Goal: Information Seeking & Learning: Learn about a topic

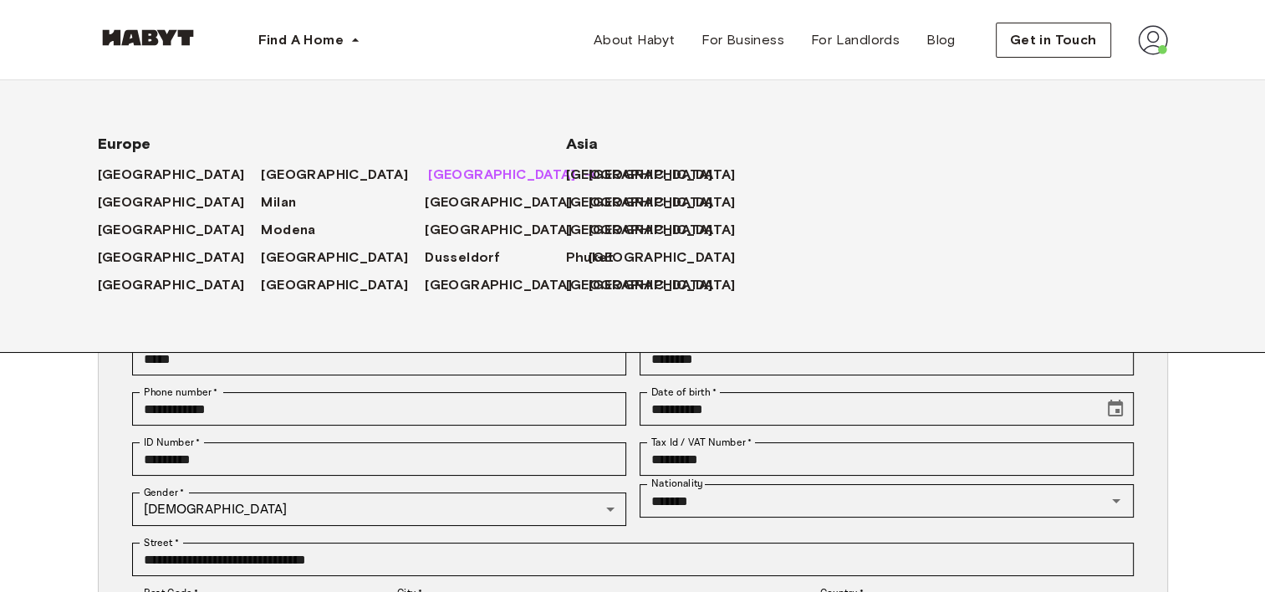
click at [428, 171] on span "[GEOGRAPHIC_DATA]" at bounding box center [501, 175] width 147 height 20
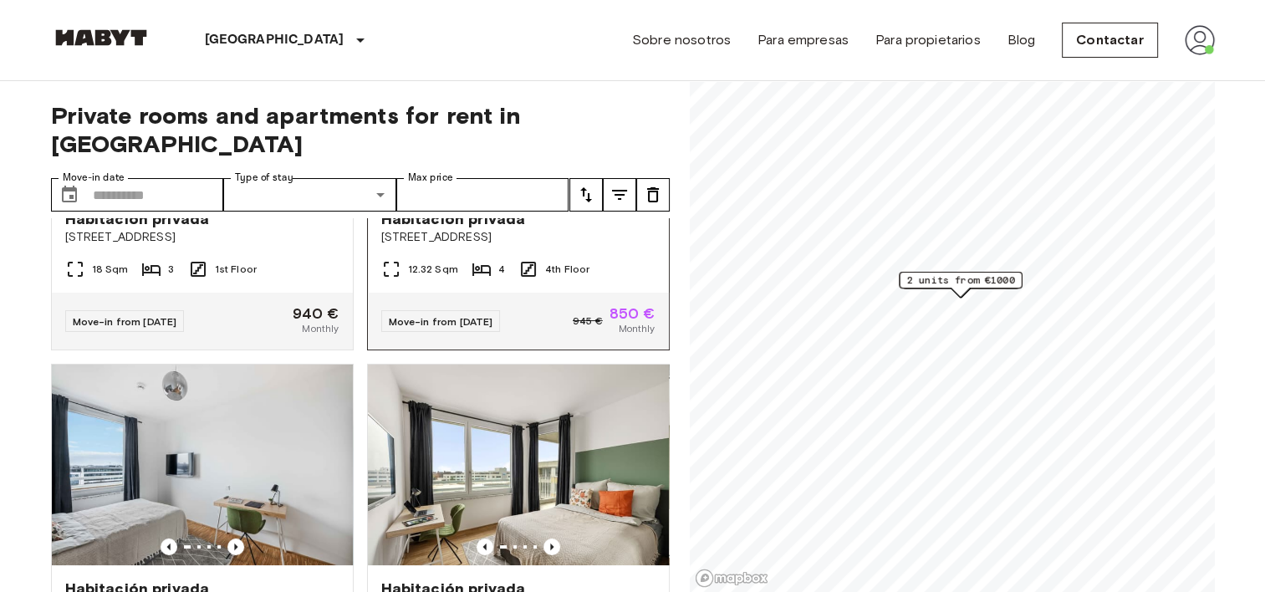
scroll to position [251, 0]
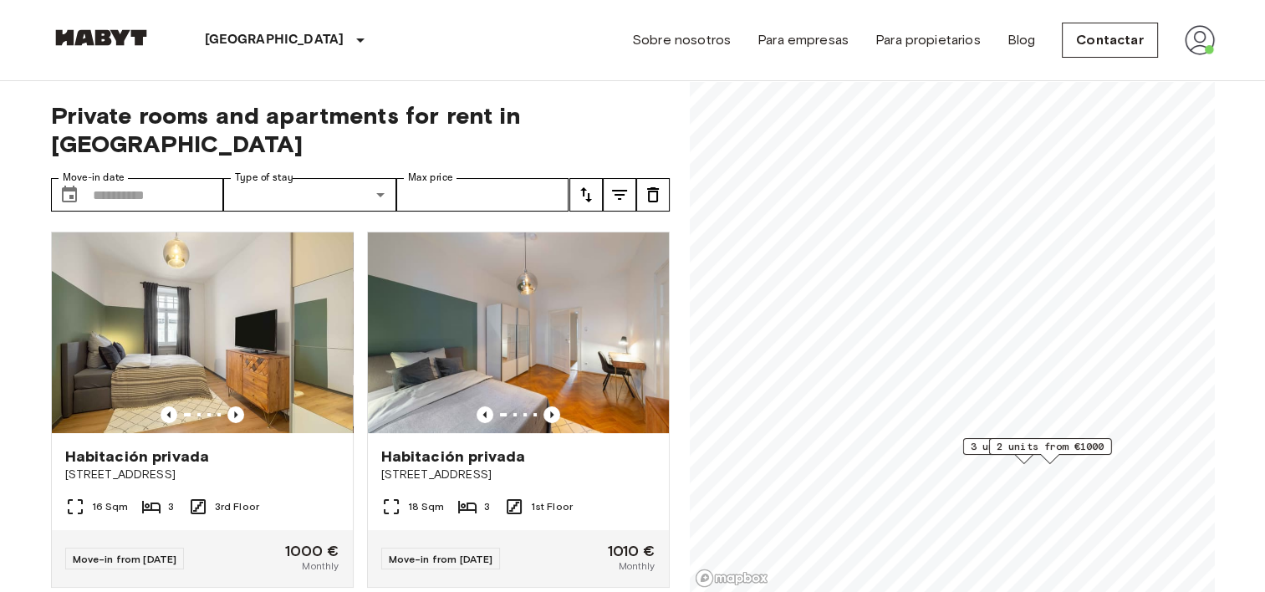
click at [1003, 442] on span "2 units from €1000" at bounding box center [1050, 446] width 108 height 15
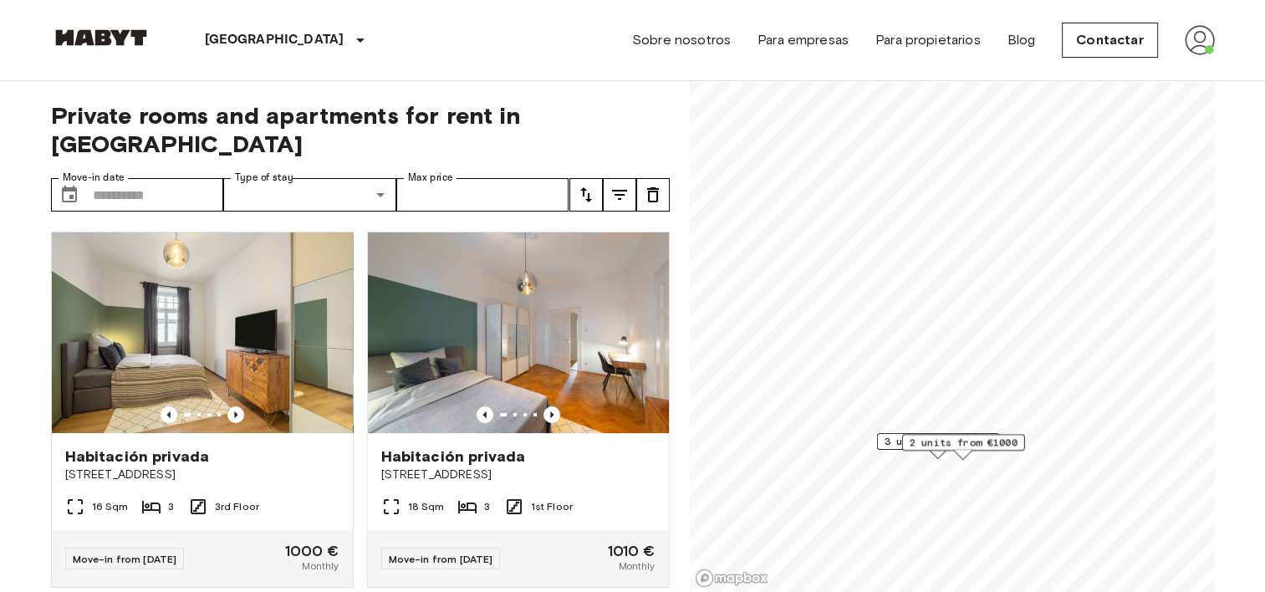
click at [889, 443] on span "3 units from €1000" at bounding box center [938, 441] width 108 height 15
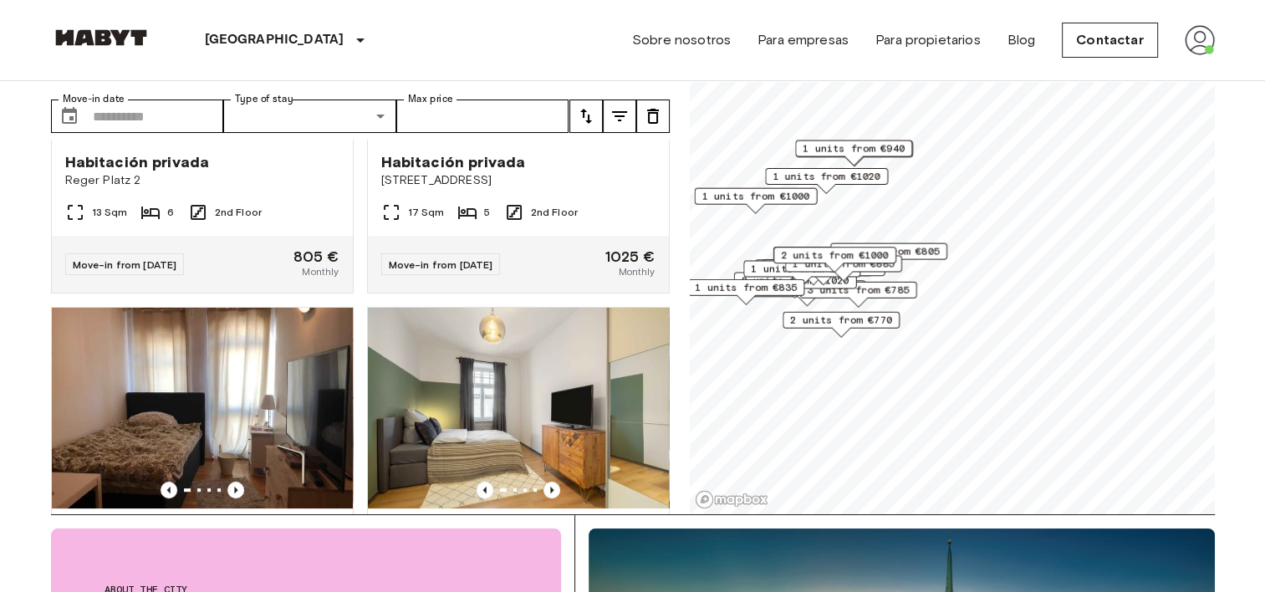
scroll to position [84, 0]
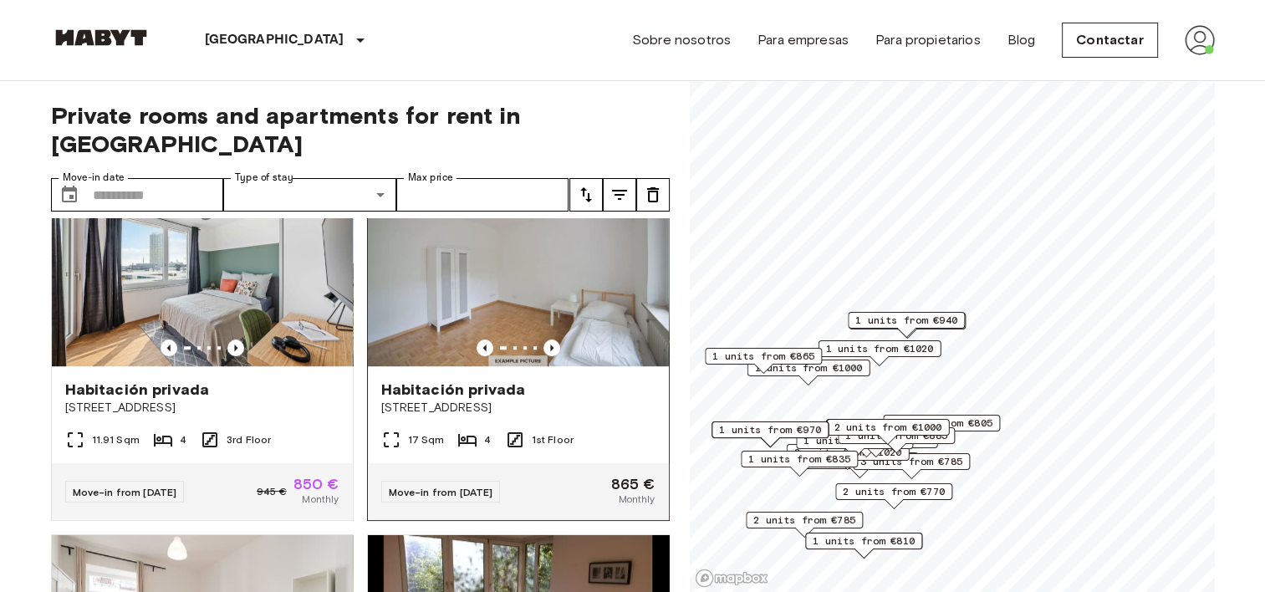
scroll to position [1170, 0]
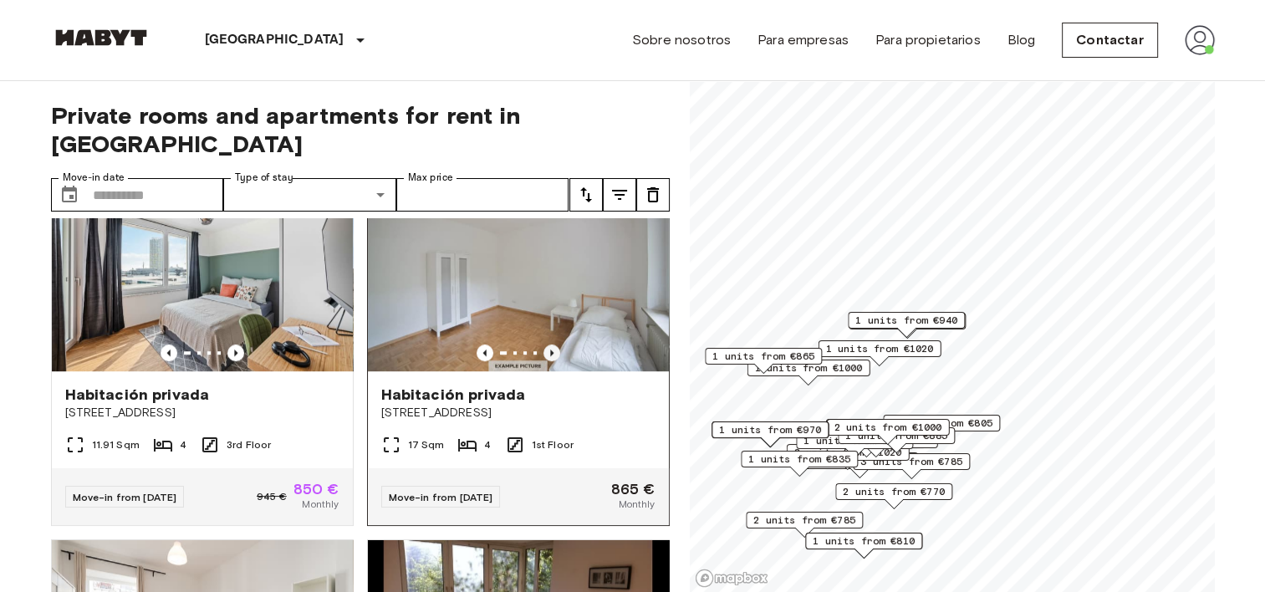
click at [543, 344] on icon "Previous image" at bounding box center [551, 352] width 17 height 17
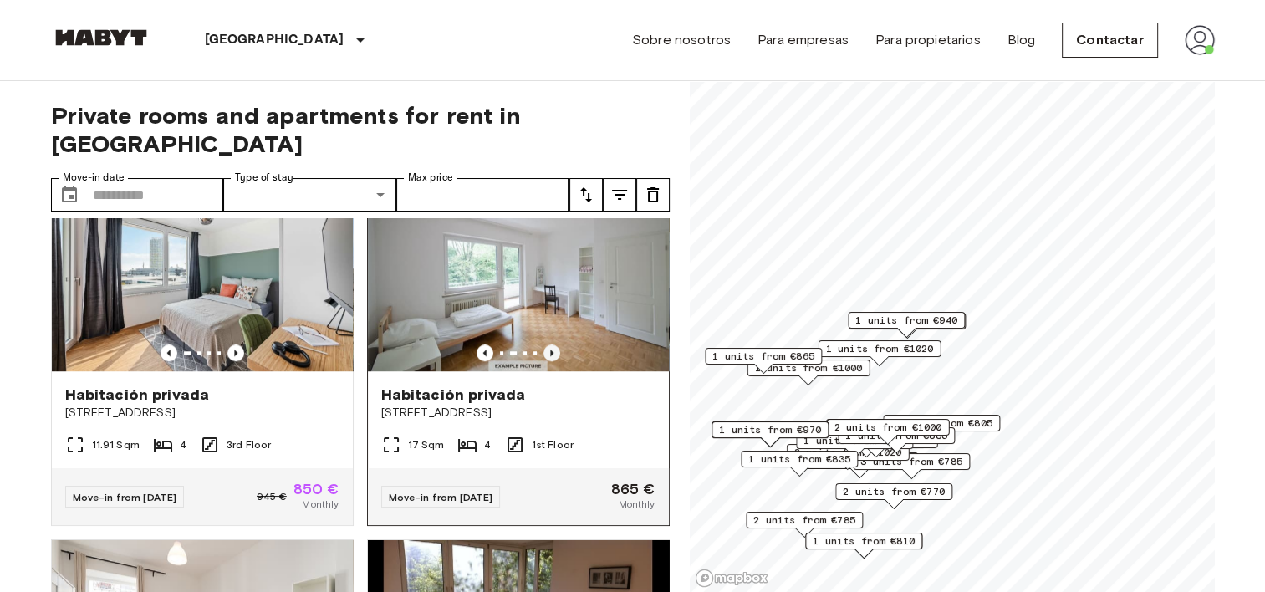
click at [545, 344] on icon "Previous image" at bounding box center [551, 352] width 17 height 17
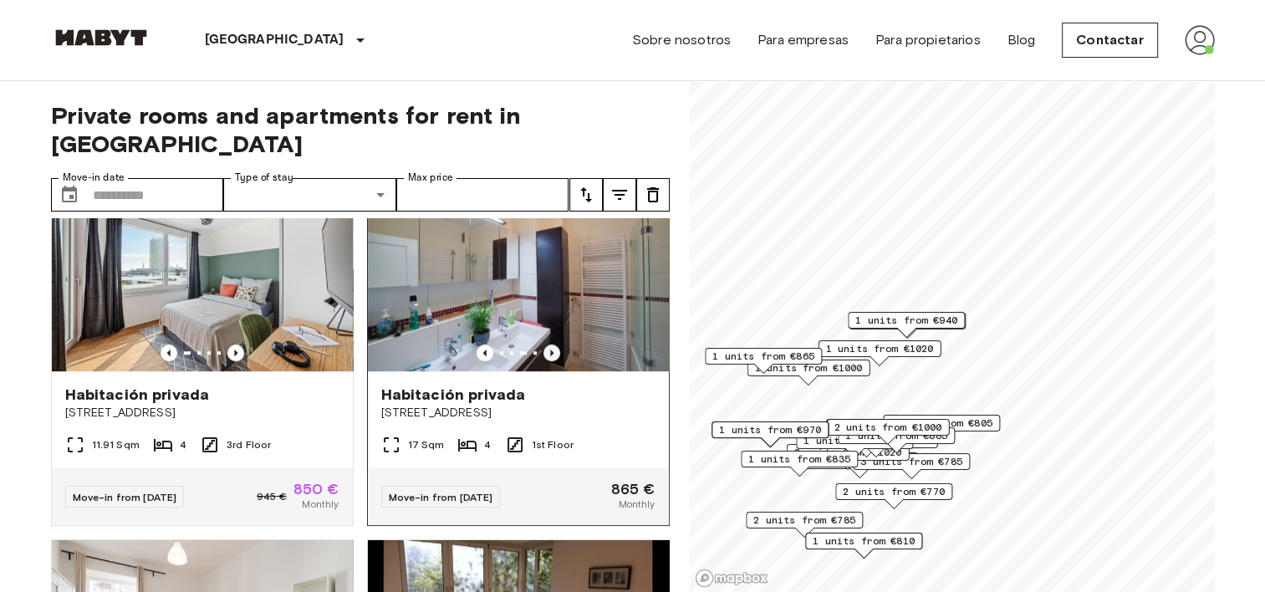
click at [545, 344] on icon "Previous image" at bounding box center [551, 352] width 17 height 17
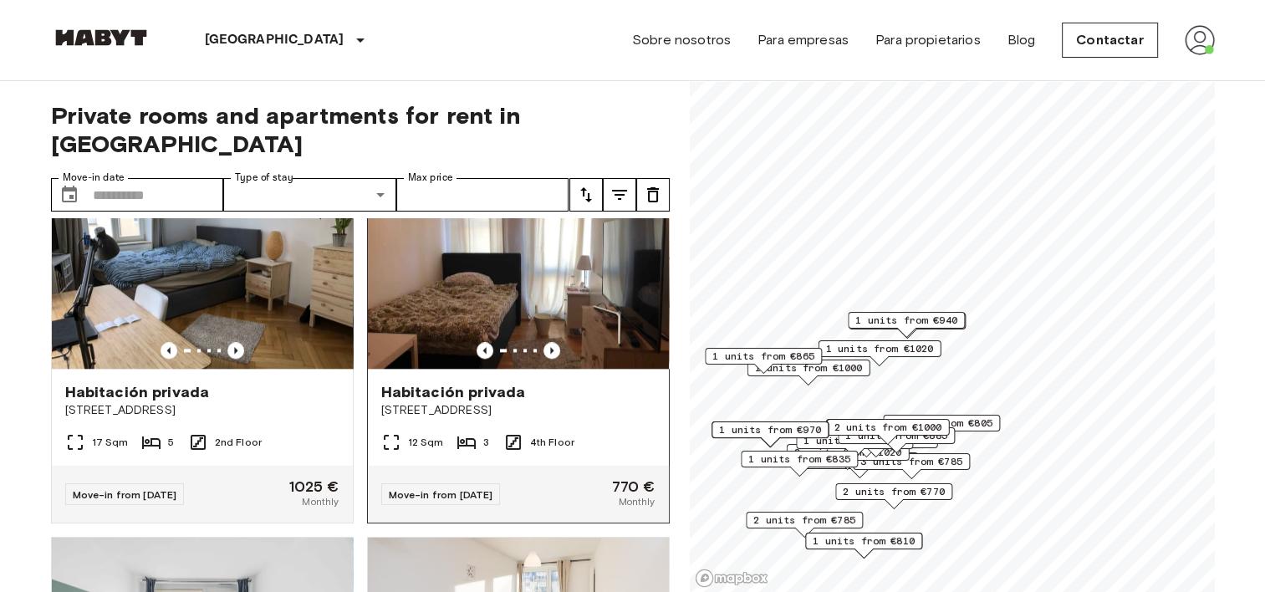
scroll to position [1923, 0]
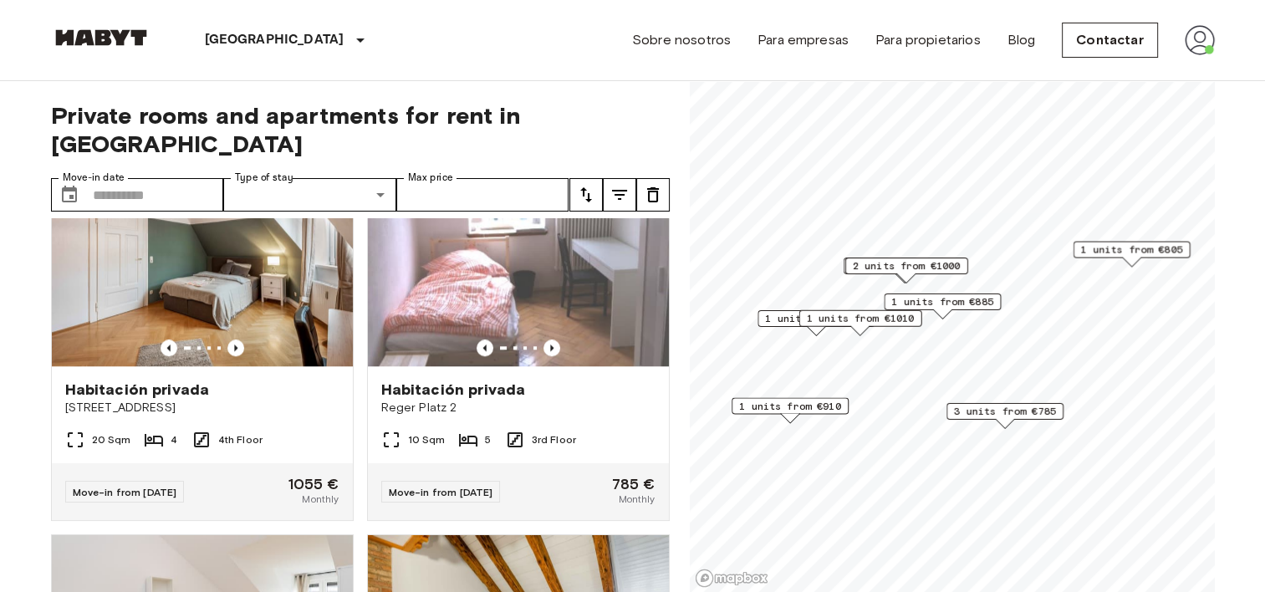
scroll to position [2301, 0]
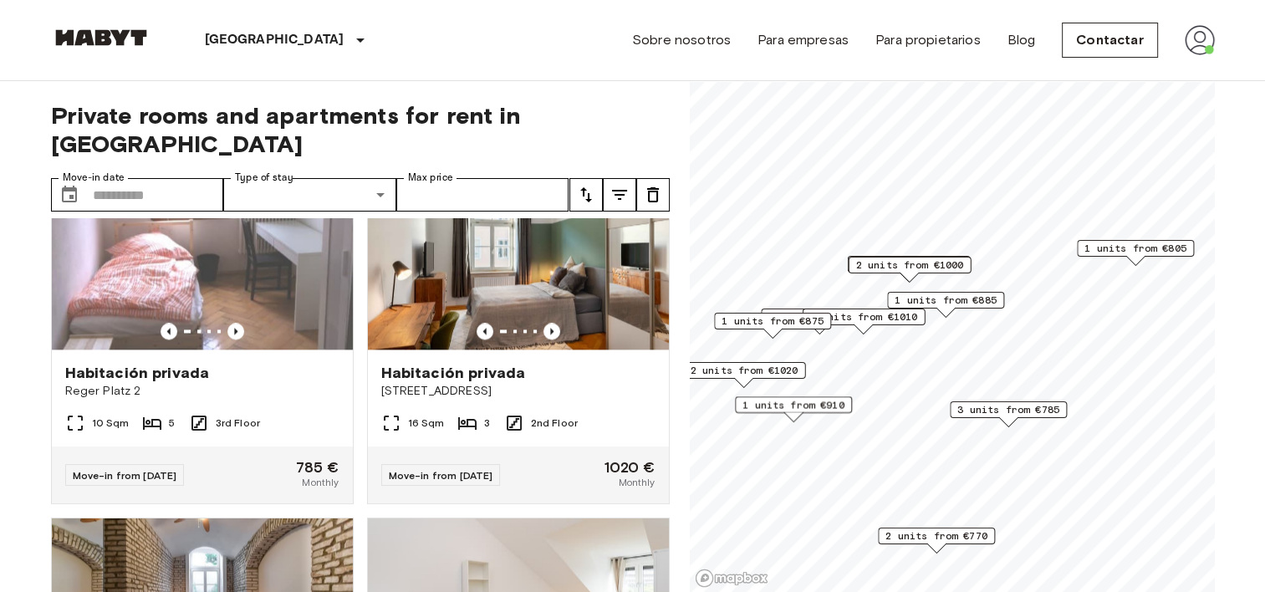
click at [1017, 410] on span "3 units from €785" at bounding box center [1008, 409] width 102 height 15
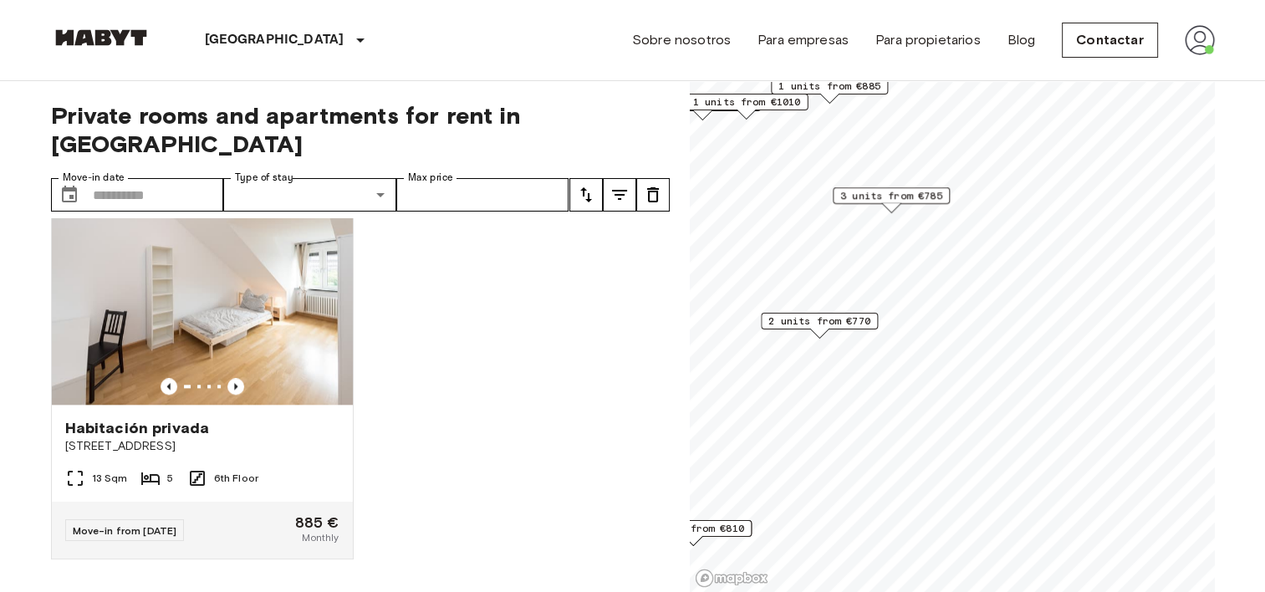
scroll to position [1545, 0]
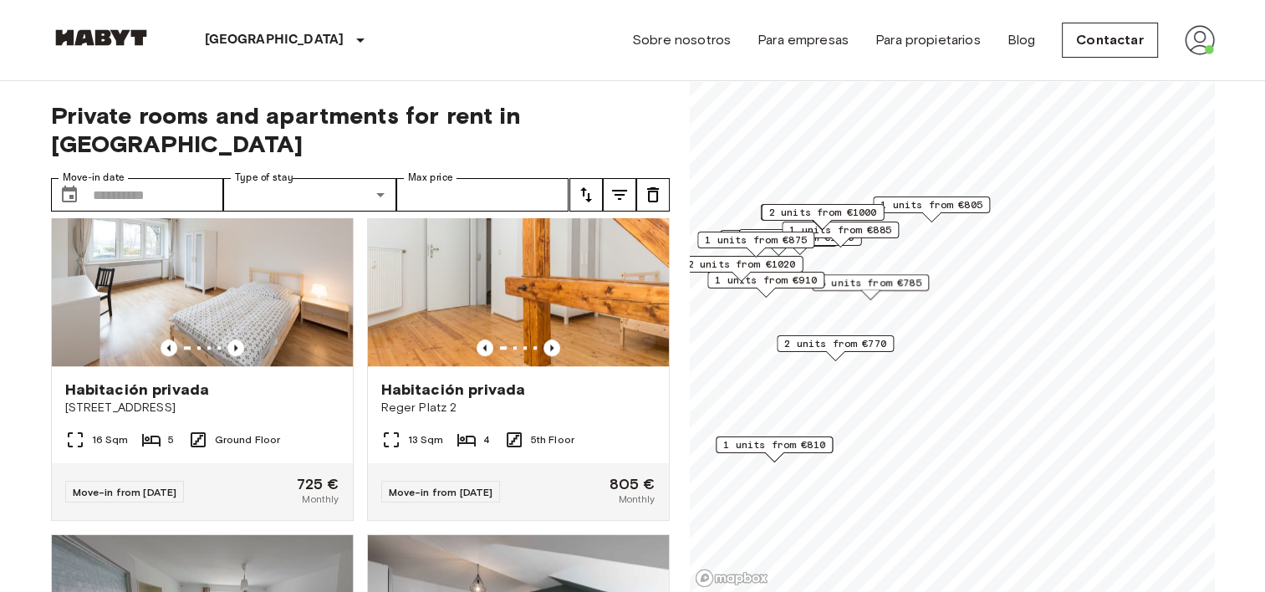
scroll to position [3057, 0]
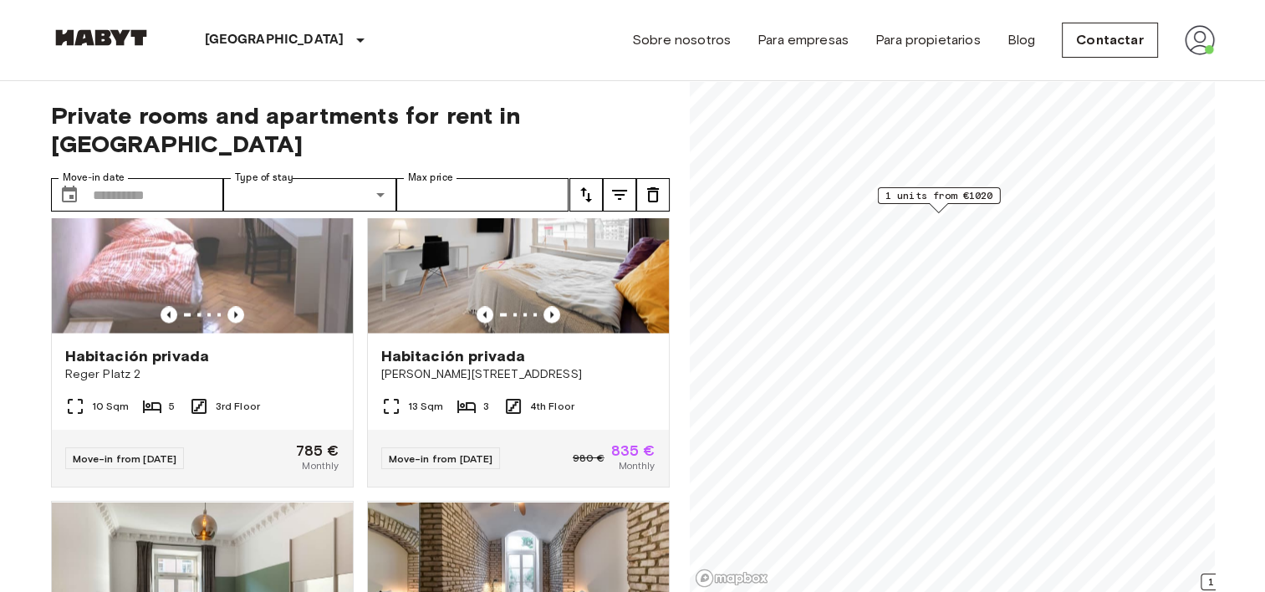
scroll to position [20, 0]
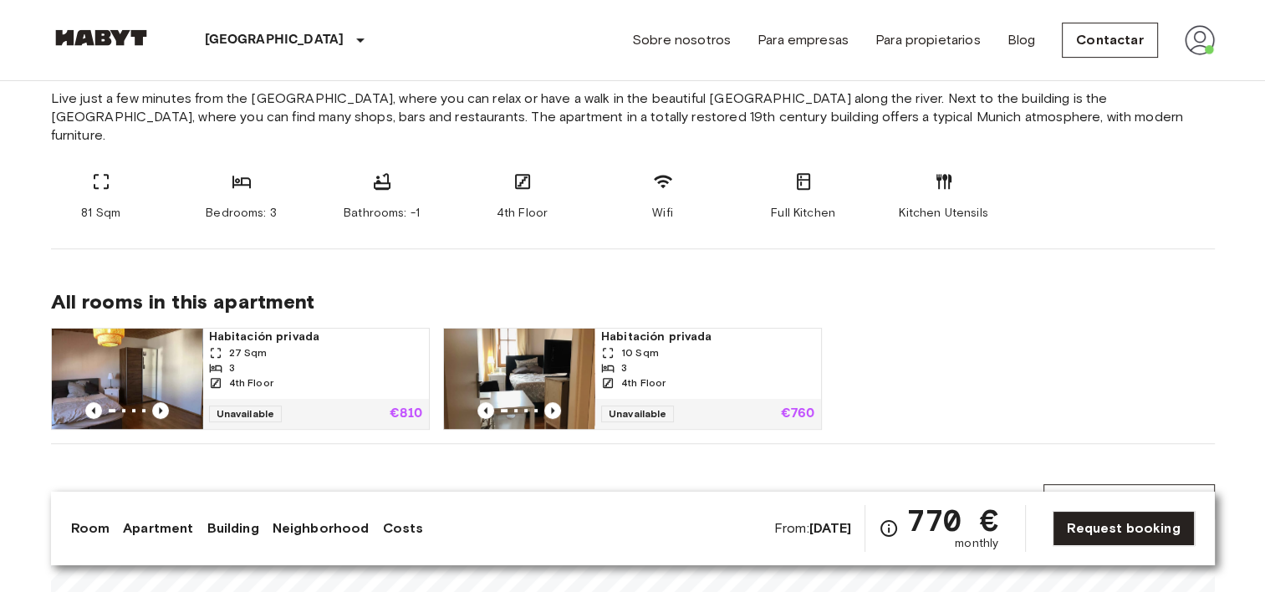
scroll to position [669, 0]
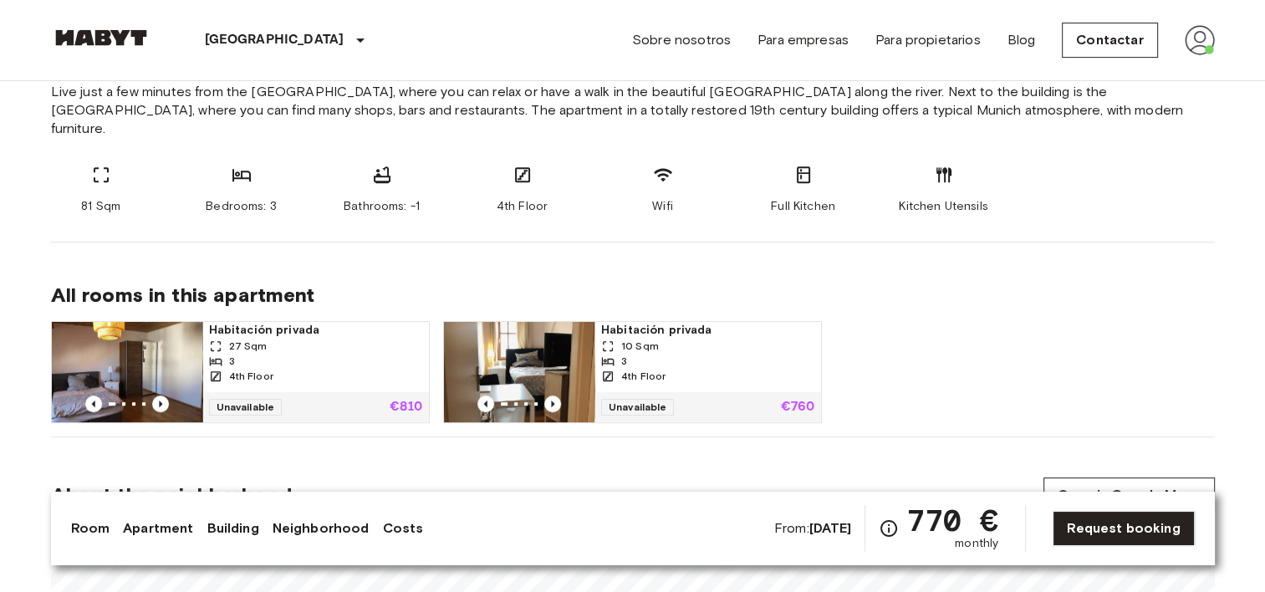
click at [539, 334] on img at bounding box center [519, 372] width 150 height 100
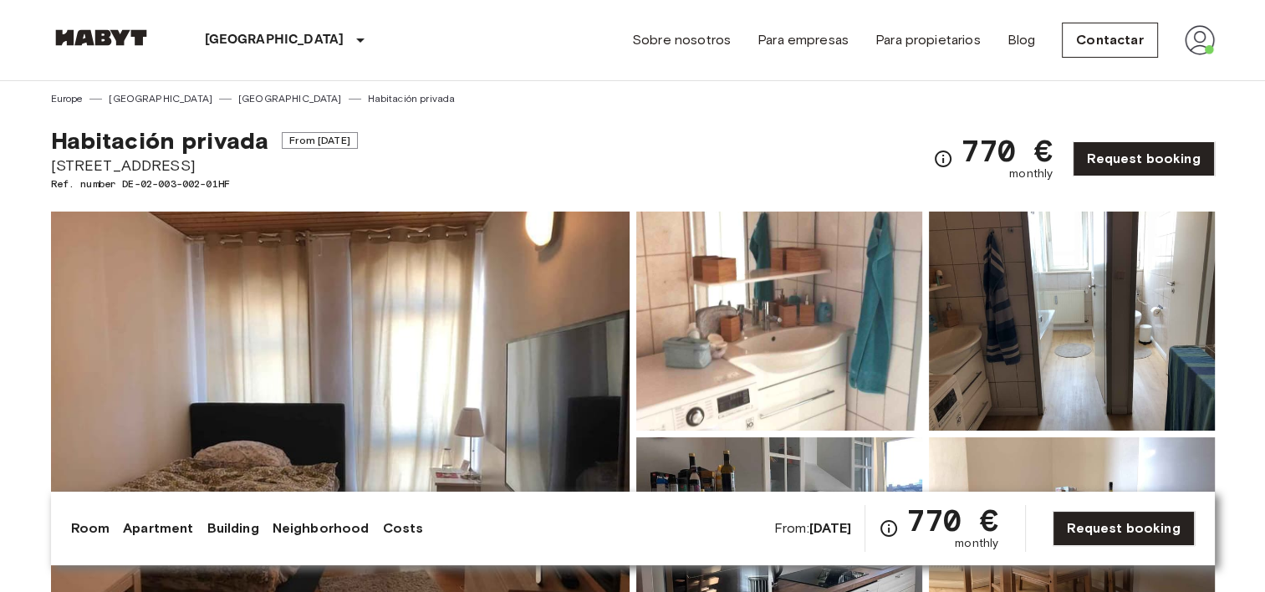
scroll to position [0, 0]
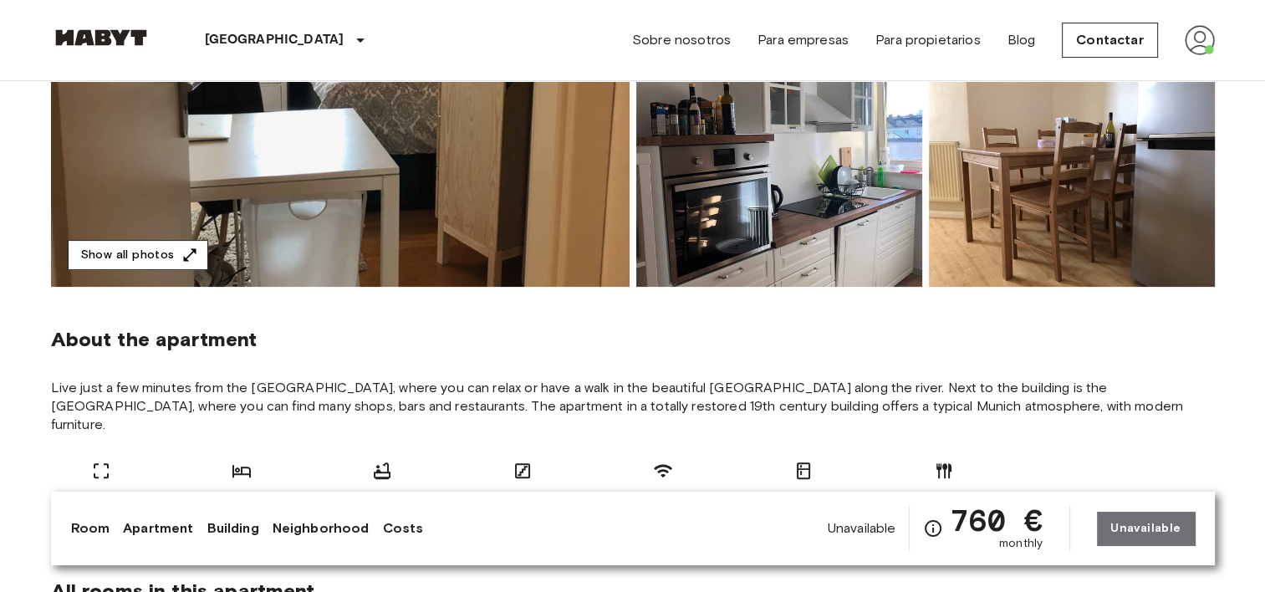
scroll to position [334, 0]
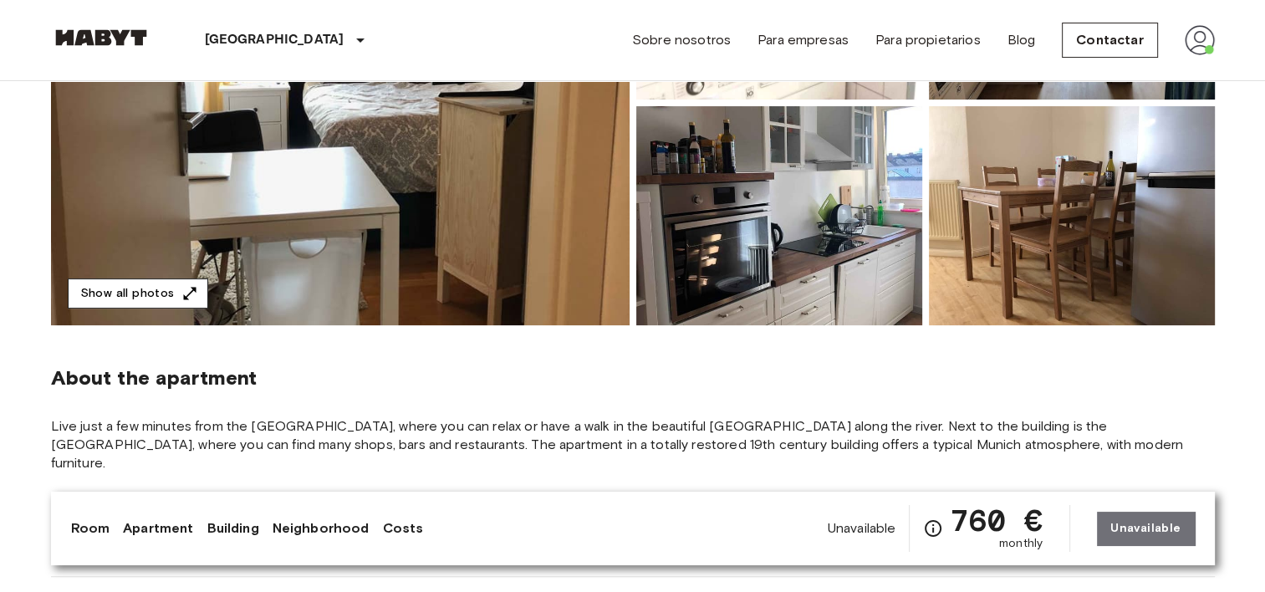
click at [141, 297] on button "Show all photos" at bounding box center [138, 293] width 140 height 31
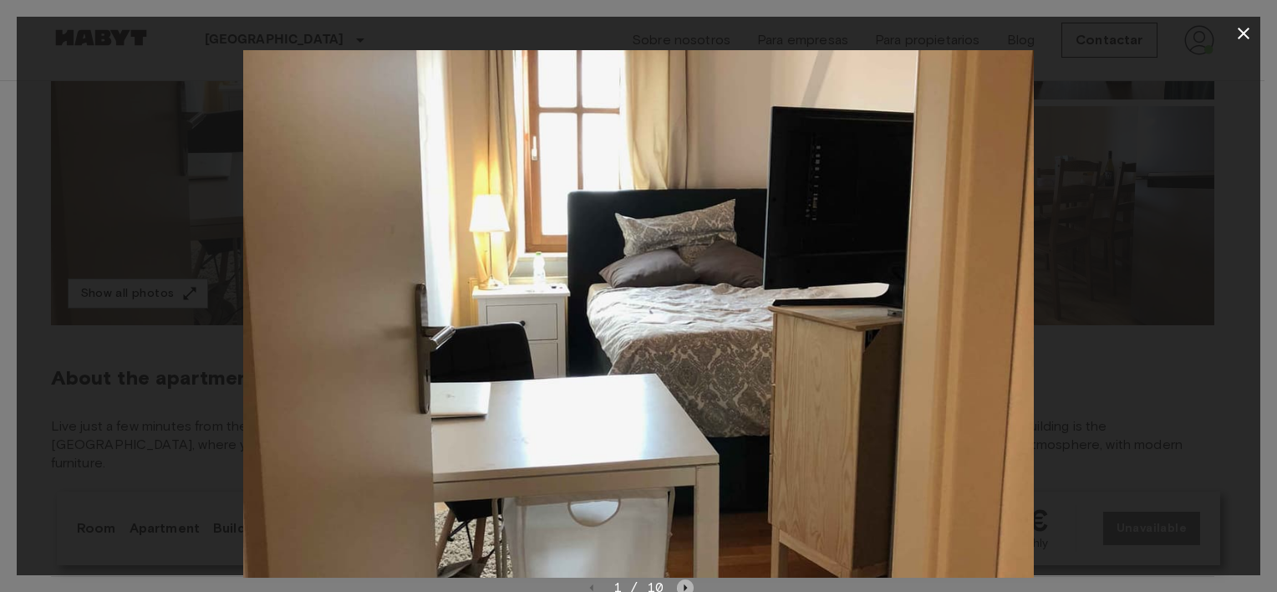
click at [691, 581] on icon "Next image" at bounding box center [685, 587] width 17 height 17
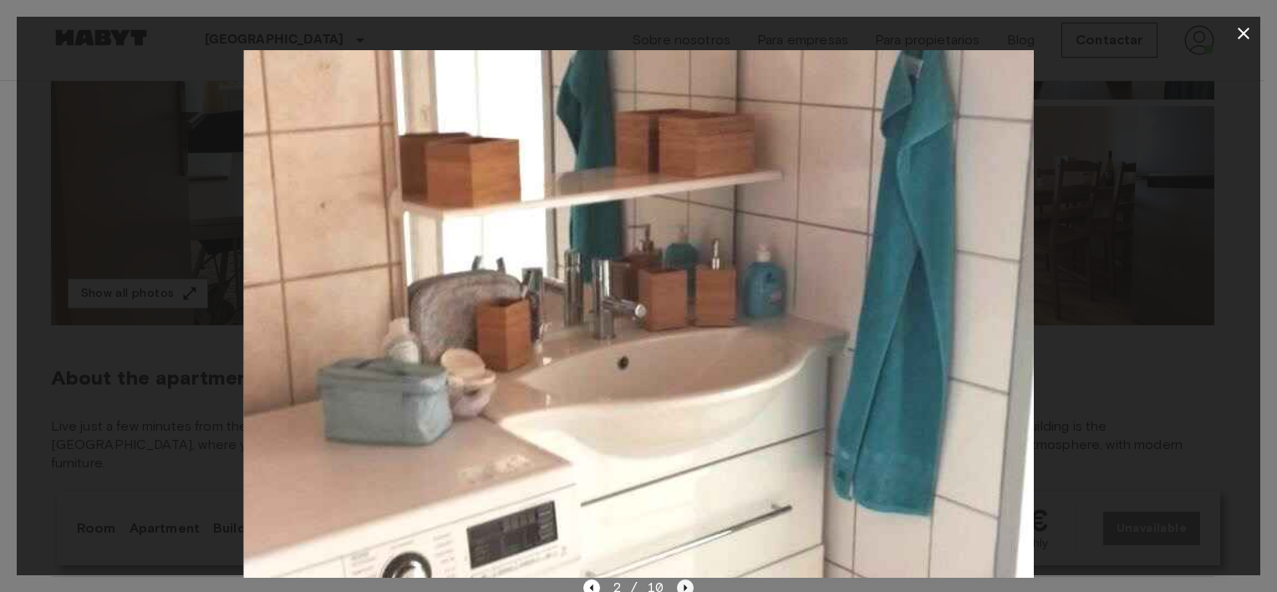
click at [691, 581] on icon "Next image" at bounding box center [685, 587] width 17 height 17
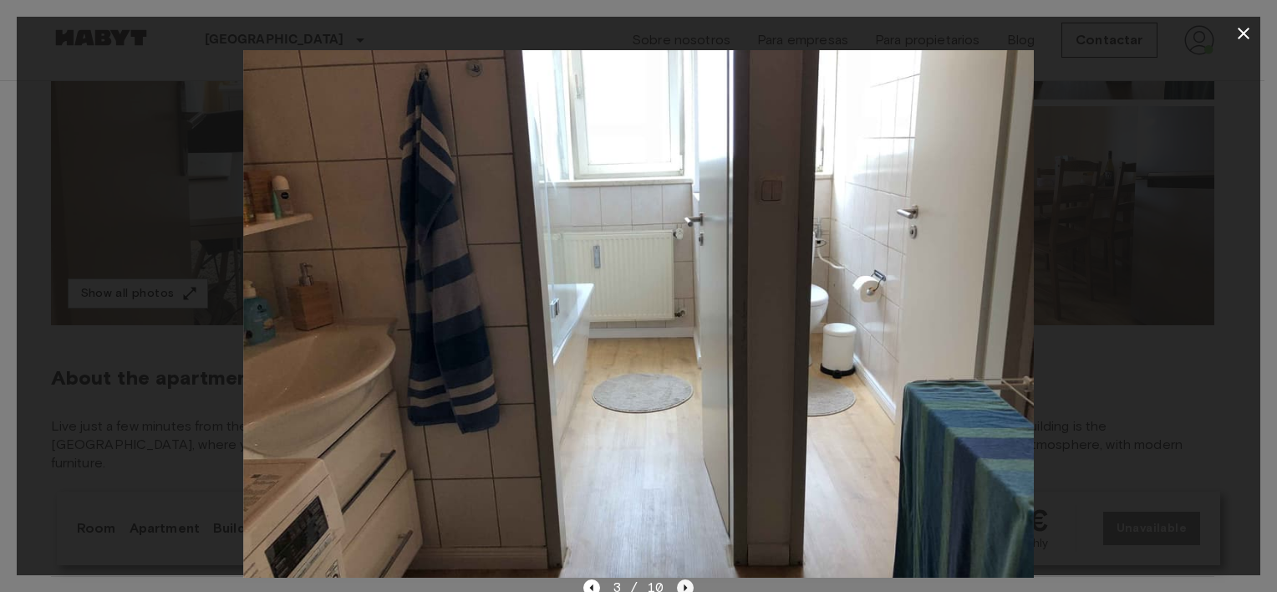
click at [691, 581] on icon "Next image" at bounding box center [685, 587] width 17 height 17
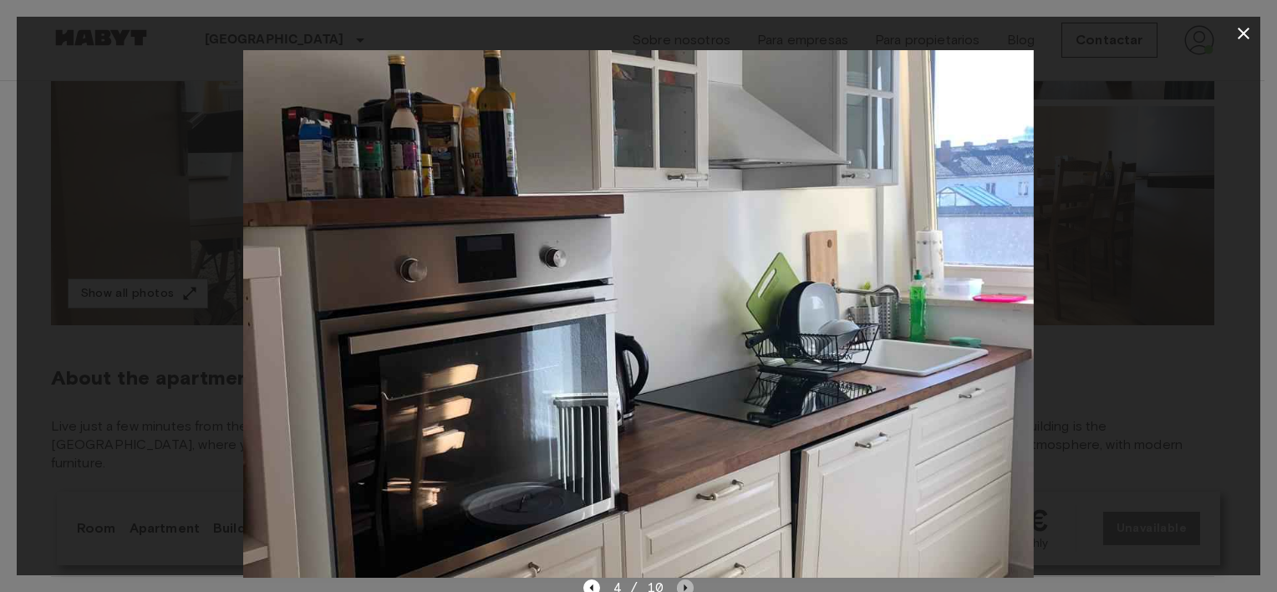
click at [691, 581] on icon "Next image" at bounding box center [685, 587] width 17 height 17
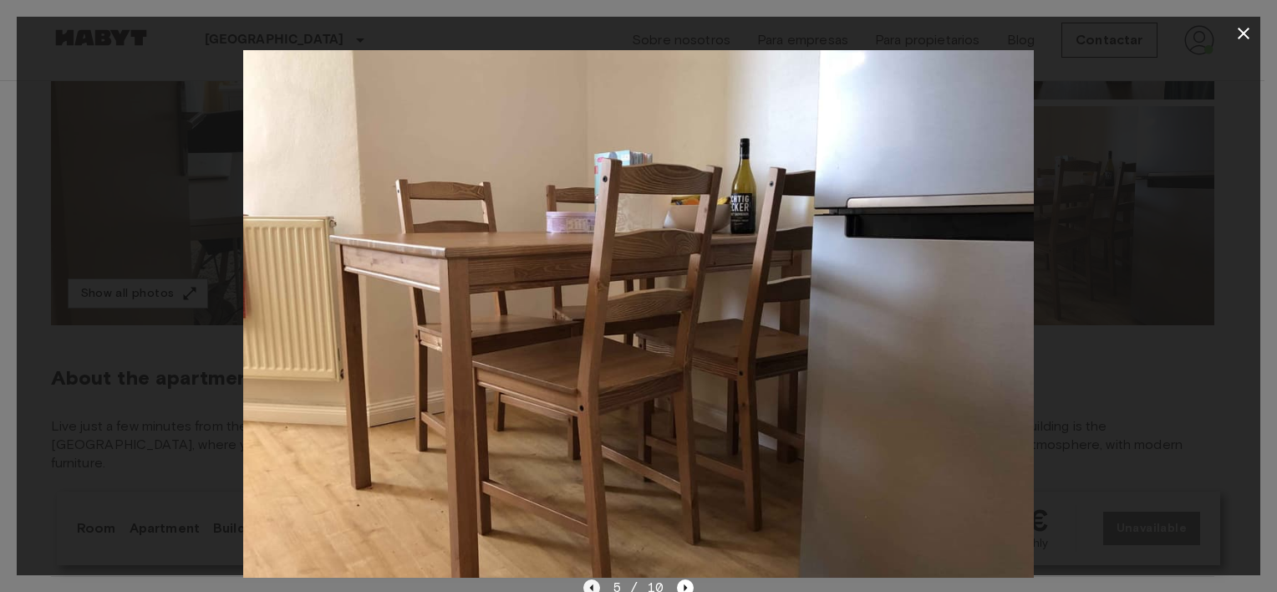
click at [598, 579] on icon "Previous image" at bounding box center [592, 587] width 17 height 17
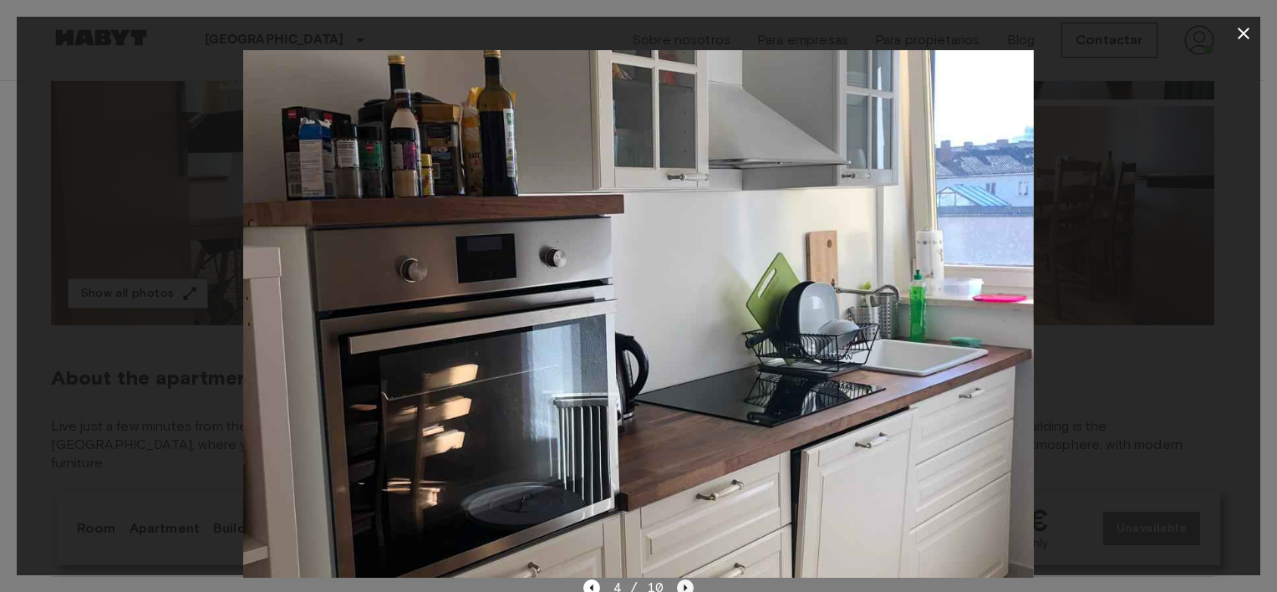
click at [681, 582] on icon "Next image" at bounding box center [685, 587] width 17 height 17
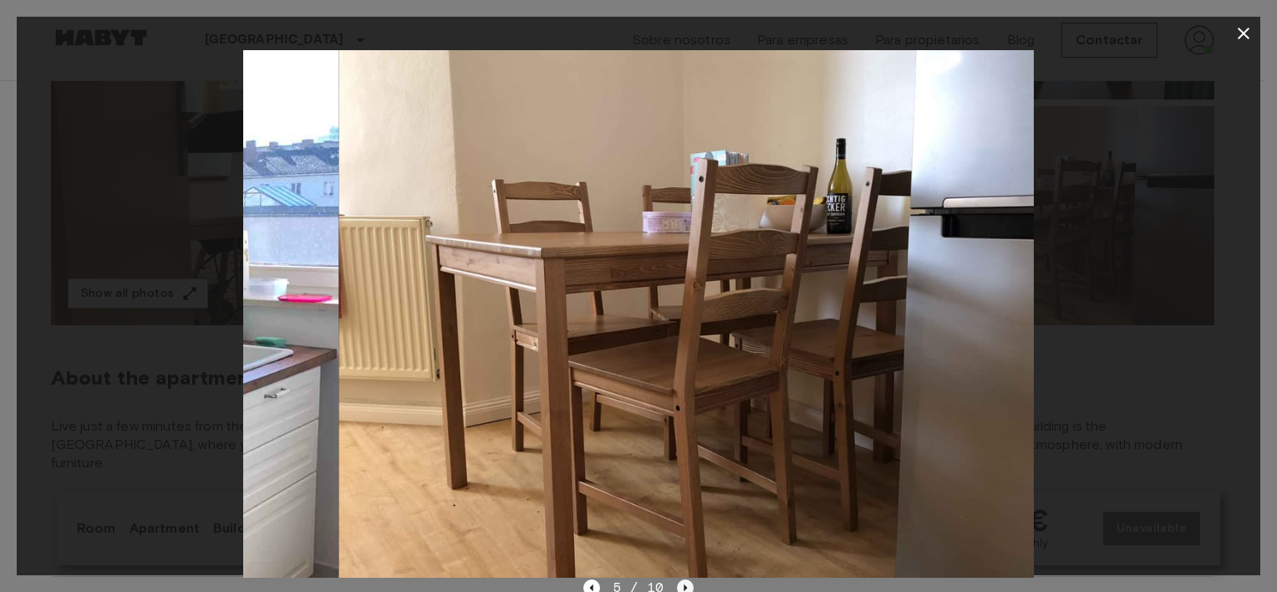
click at [681, 582] on icon "Next image" at bounding box center [685, 587] width 17 height 17
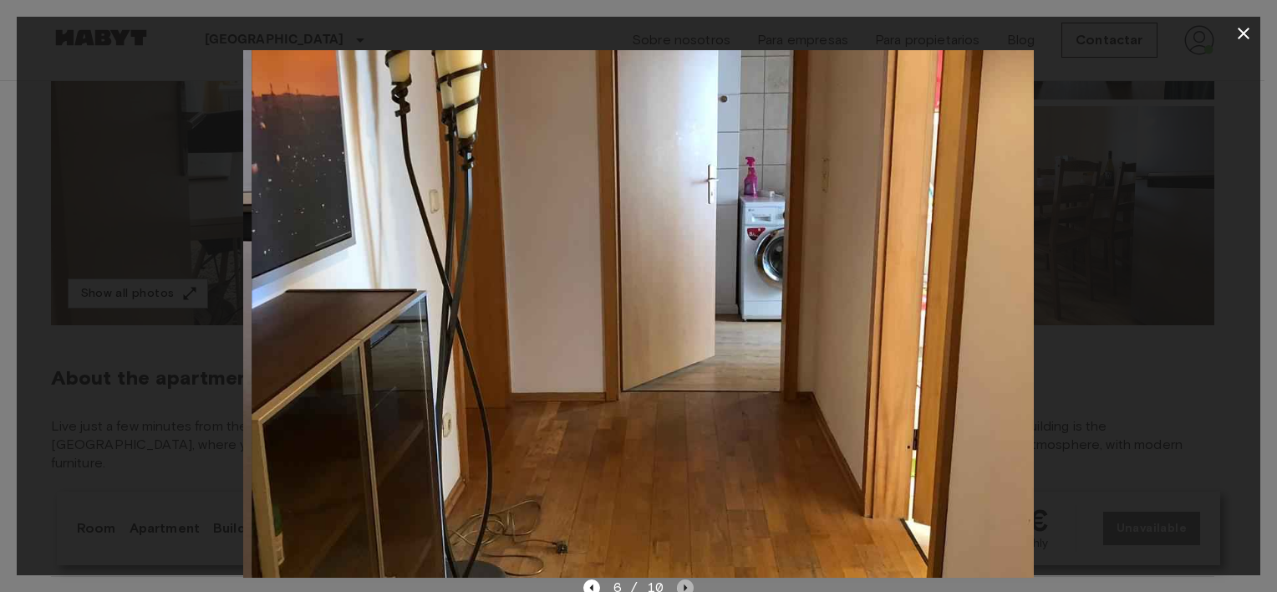
click at [681, 582] on icon "Next image" at bounding box center [685, 587] width 17 height 17
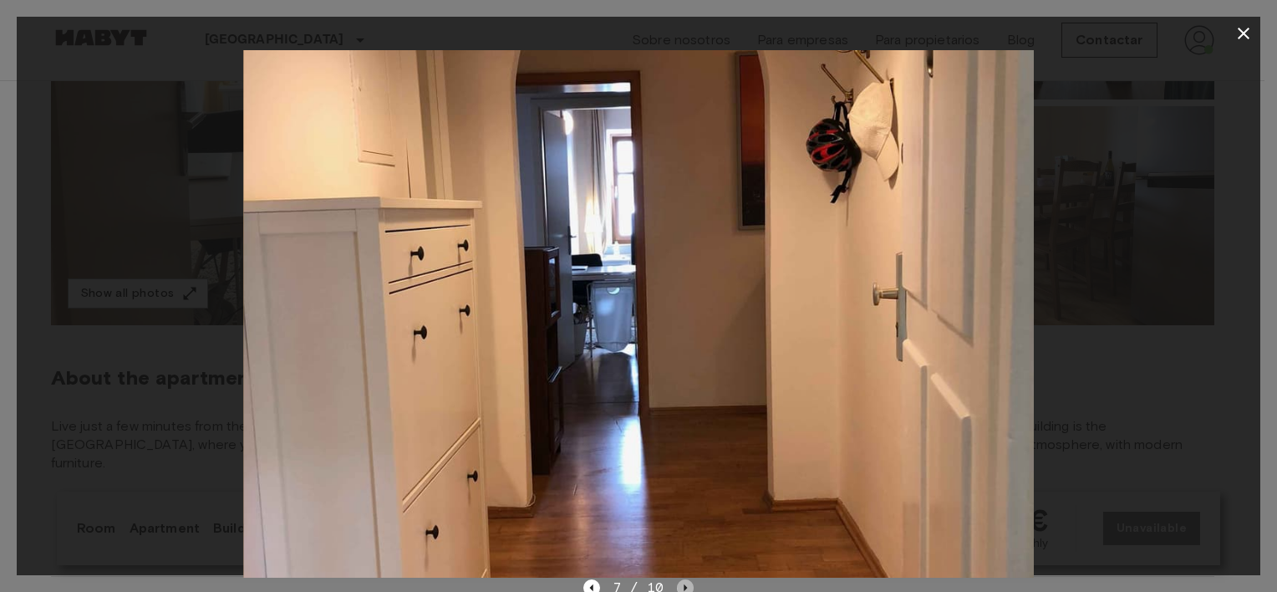
click at [681, 582] on icon "Next image" at bounding box center [685, 587] width 17 height 17
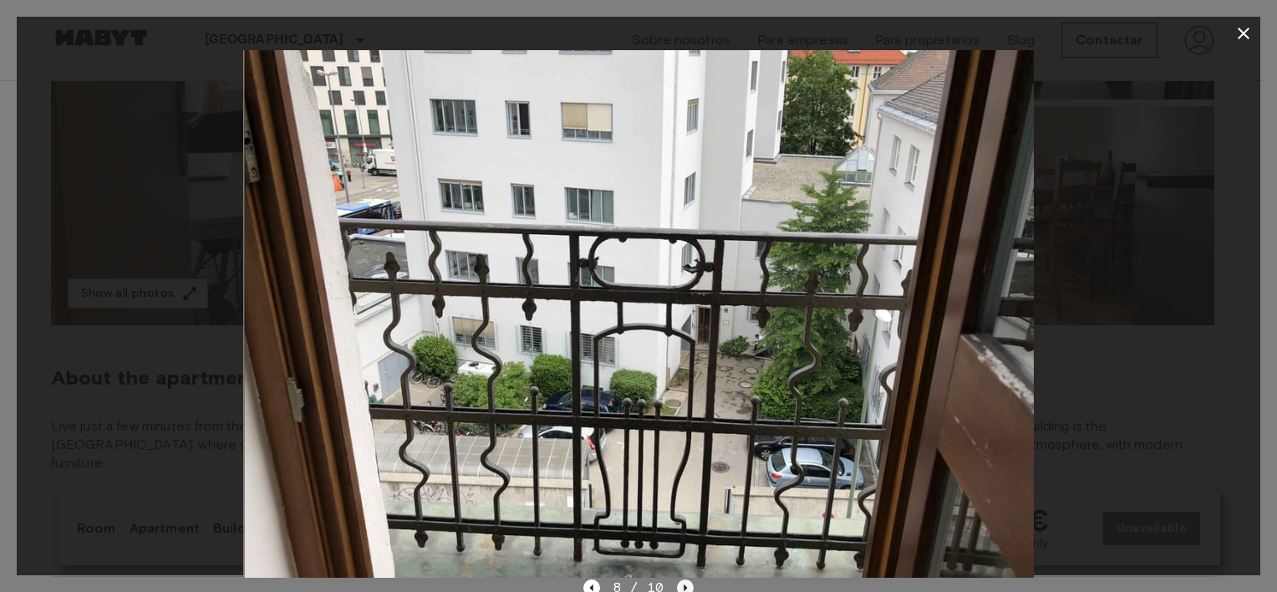
click at [681, 582] on icon "Next image" at bounding box center [685, 587] width 17 height 17
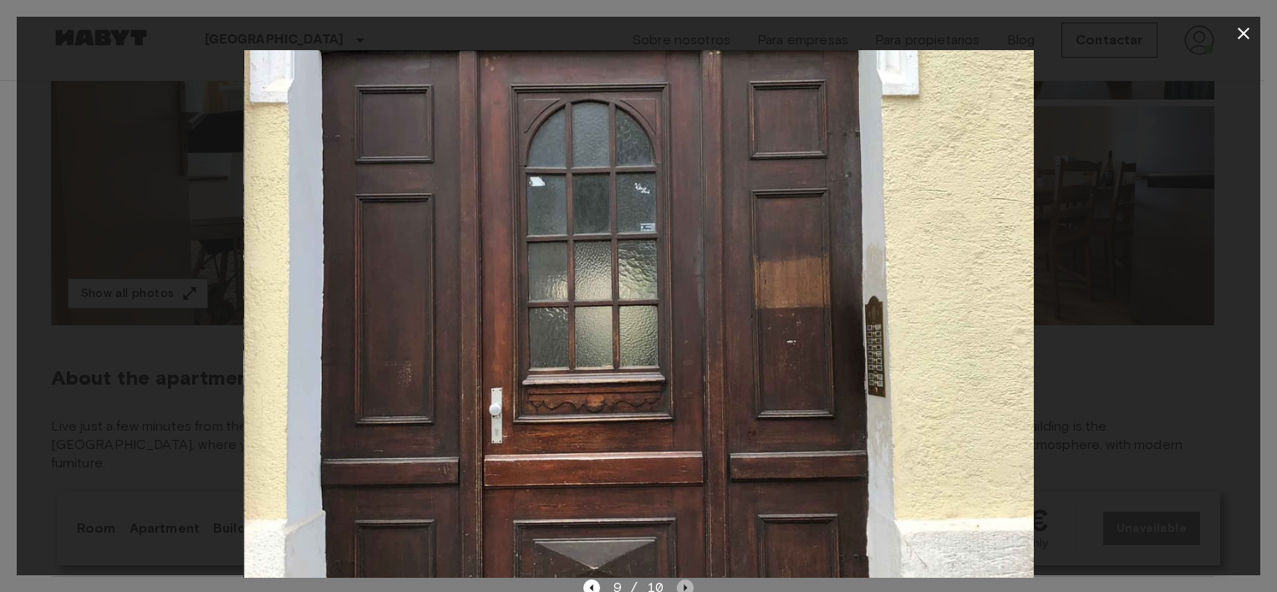
click at [681, 582] on icon "Next image" at bounding box center [685, 587] width 17 height 17
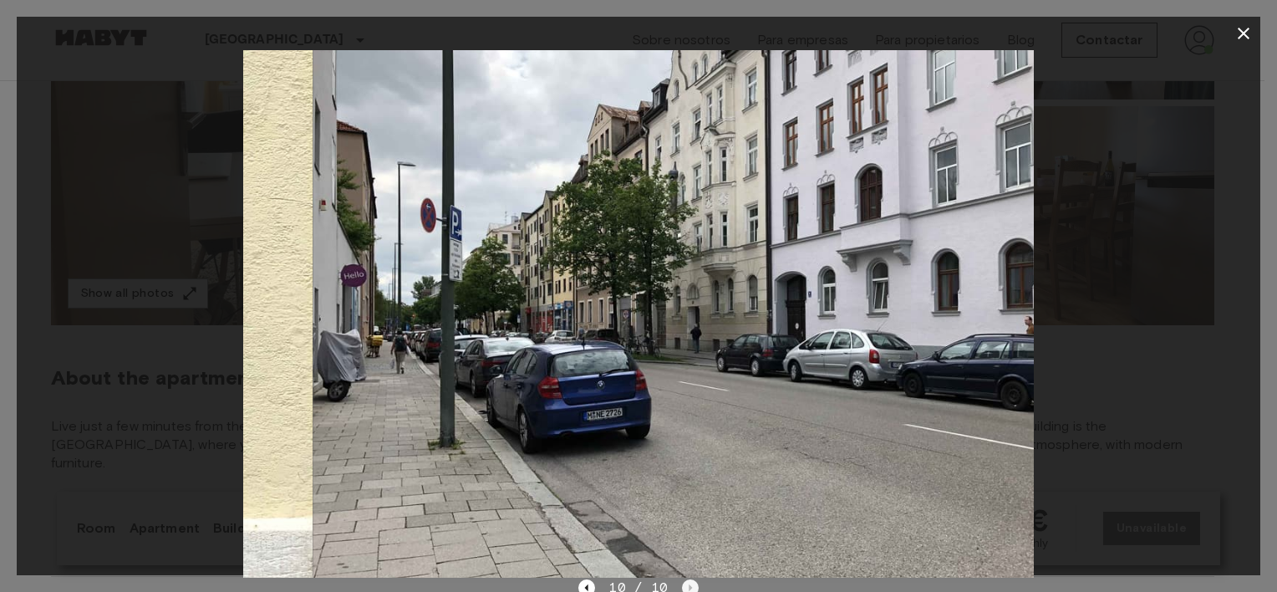
click at [681, 582] on div "10 / 10" at bounding box center [639, 588] width 120 height 20
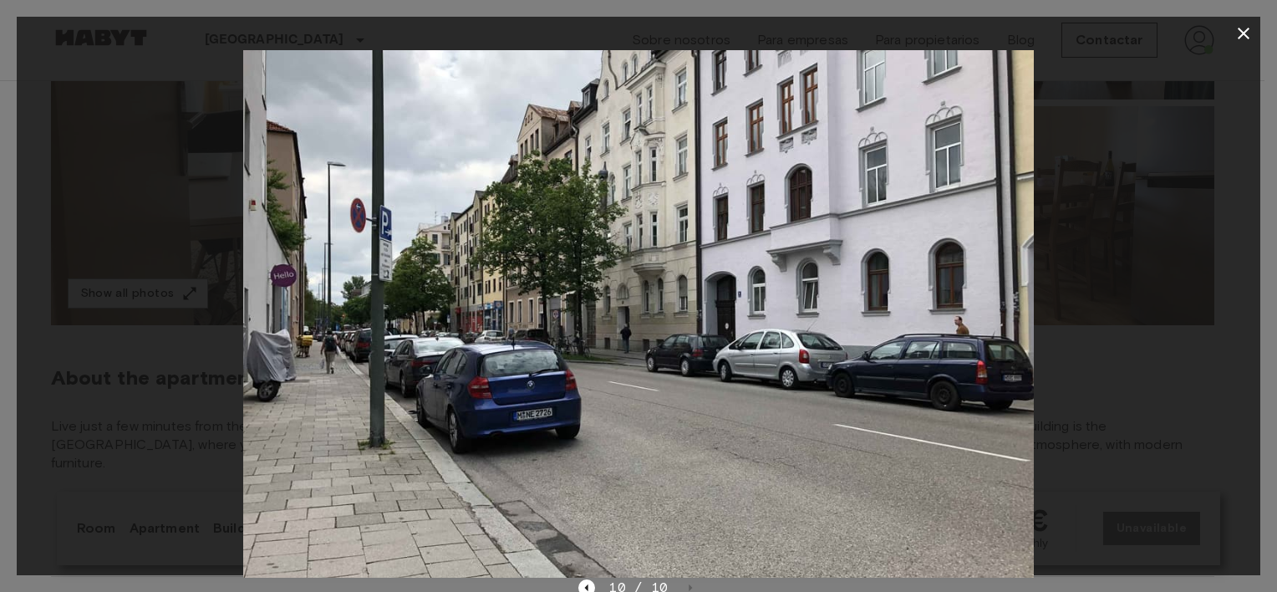
drag, startPoint x: 681, startPoint y: 582, endPoint x: 655, endPoint y: 544, distance: 45.7
click at [655, 544] on img at bounding box center [638, 314] width 791 height 528
click at [1239, 33] on icon "button" at bounding box center [1244, 33] width 20 height 20
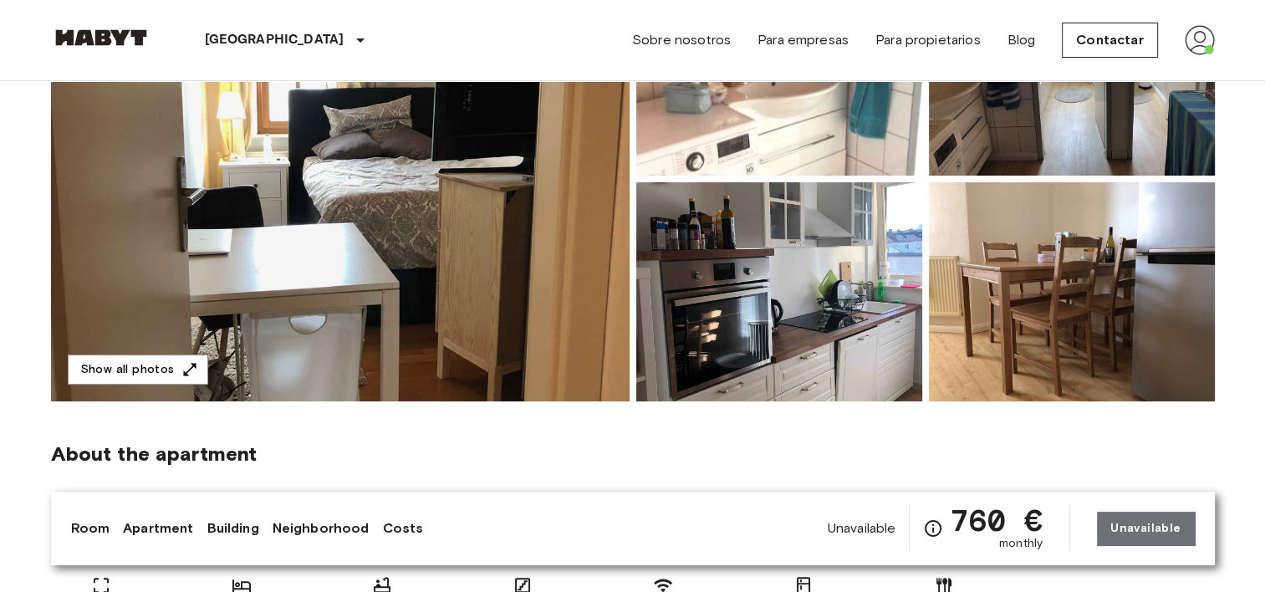
scroll to position [0, 0]
